Goal: Task Accomplishment & Management: Manage account settings

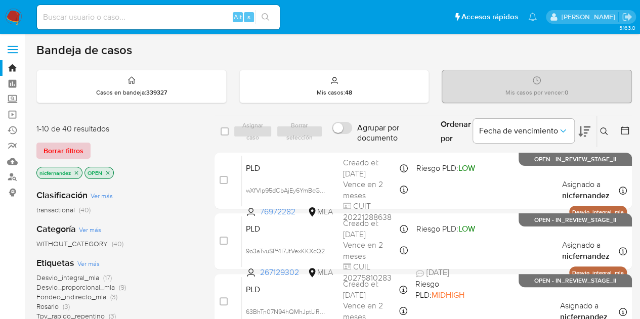
click at [70, 155] on span "Borrar filtros" at bounding box center [63, 151] width 40 height 14
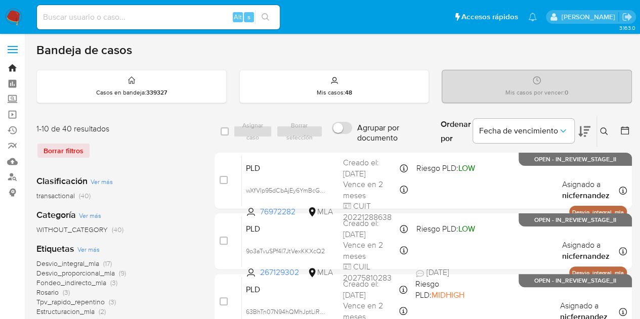
click at [9, 69] on link "Bandeja" at bounding box center [60, 68] width 120 height 16
